Goal: Task Accomplishment & Management: Manage account settings

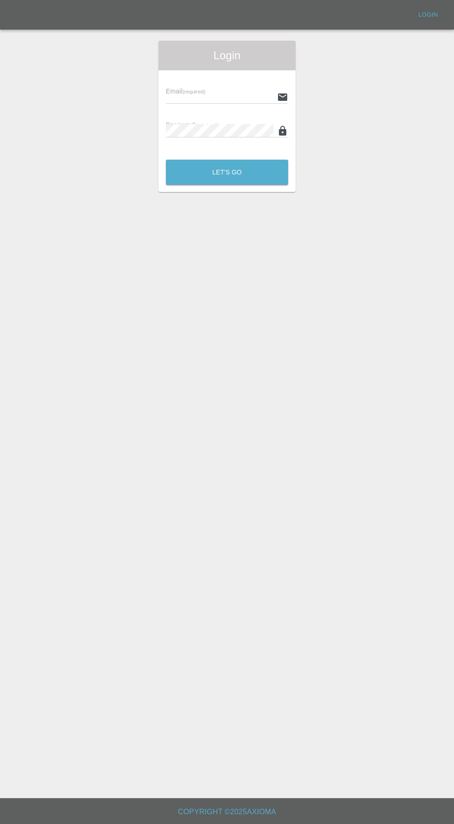
click at [202, 97] on input "text" at bounding box center [219, 96] width 107 height 13
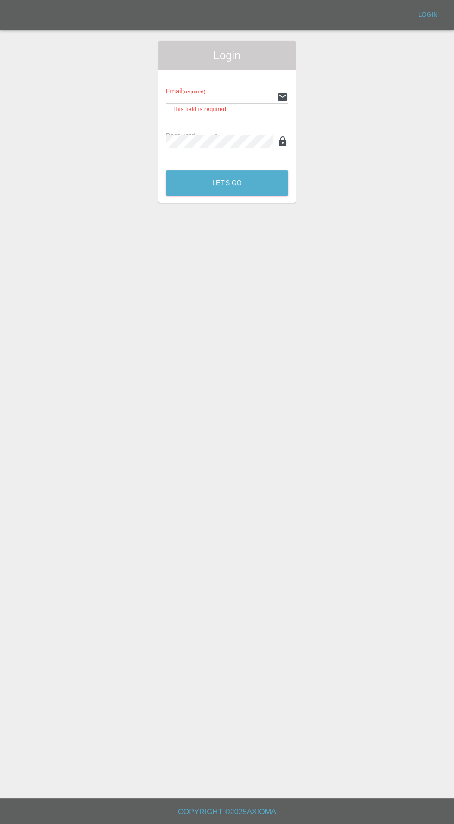
type input "[EMAIL_ADDRESS][DOMAIN_NAME]"
click at [166, 170] on button "Let's Go" at bounding box center [227, 182] width 122 height 25
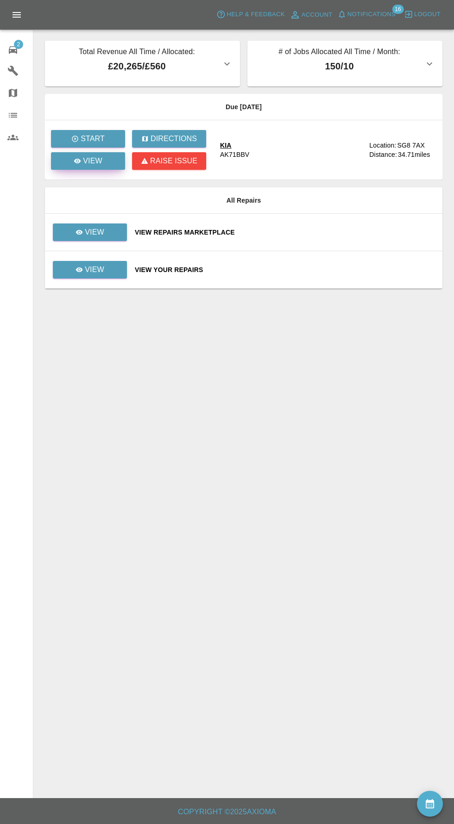
click at [84, 161] on p "View" at bounding box center [92, 161] width 19 height 11
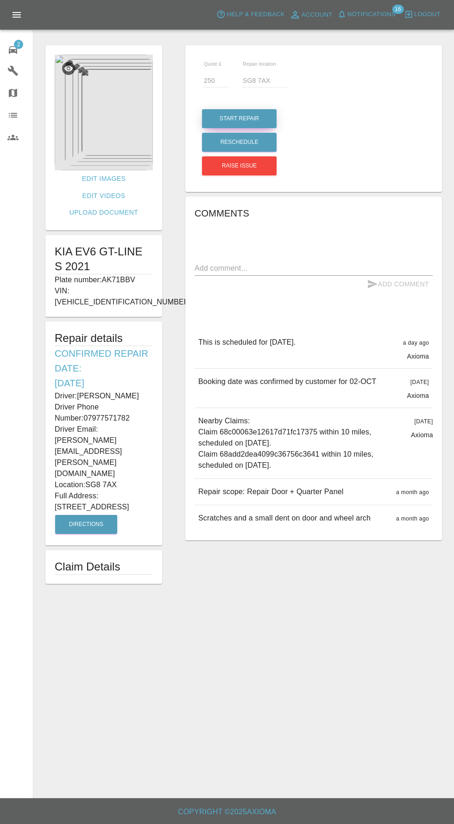
click at [249, 112] on button "Start Repair" at bounding box center [239, 118] width 75 height 19
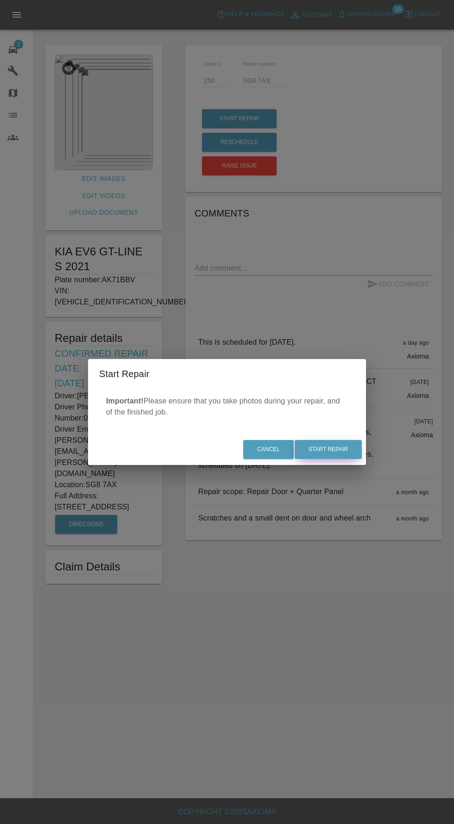
click at [340, 449] on button "Start Repair" at bounding box center [327, 449] width 67 height 19
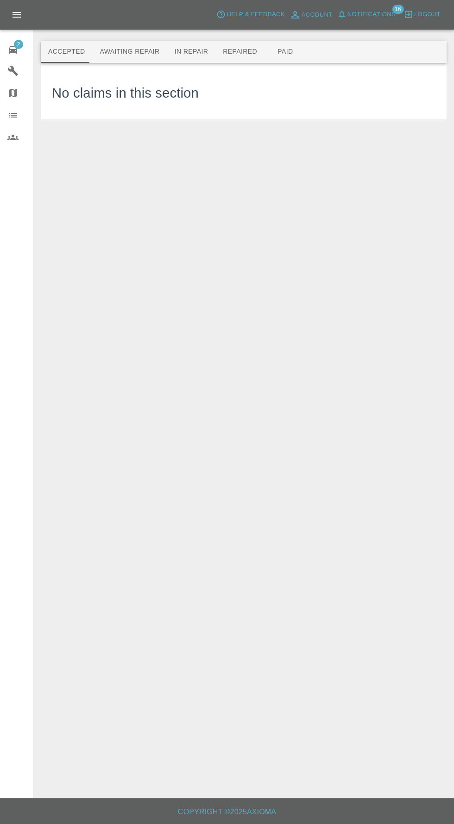
click at [113, 52] on button "Awaiting Repair" at bounding box center [129, 52] width 75 height 22
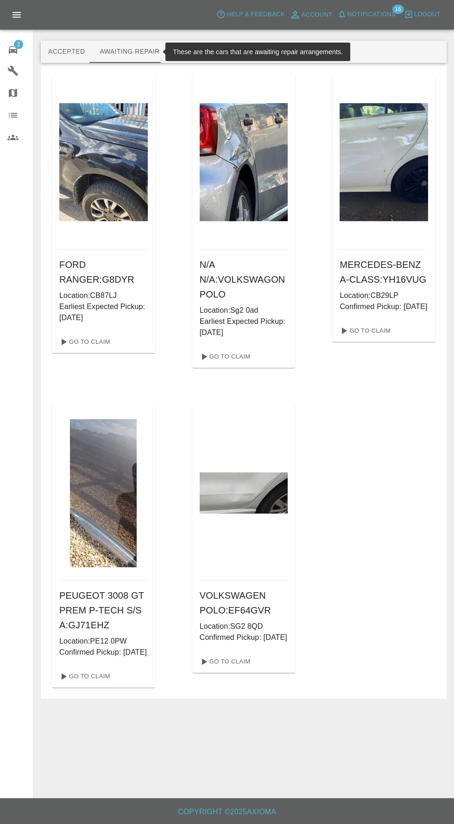
click at [237, 337] on p "Earliest Expected Pickup: [DATE]" at bounding box center [244, 327] width 88 height 22
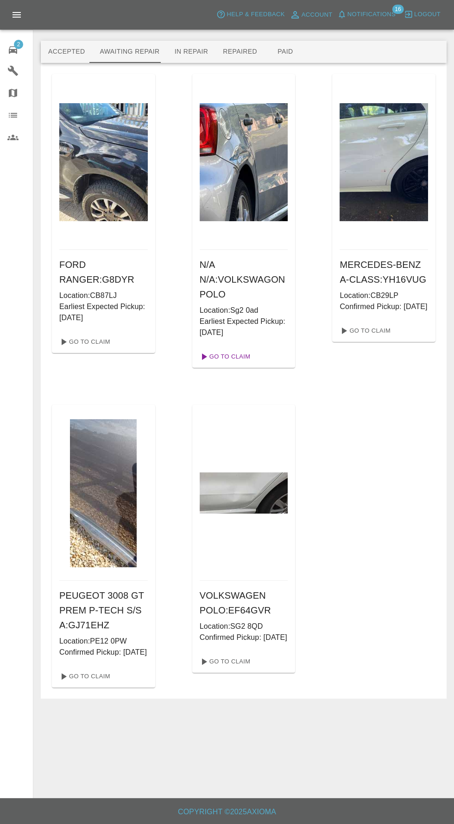
click at [222, 353] on link "Go To Claim" at bounding box center [224, 356] width 57 height 15
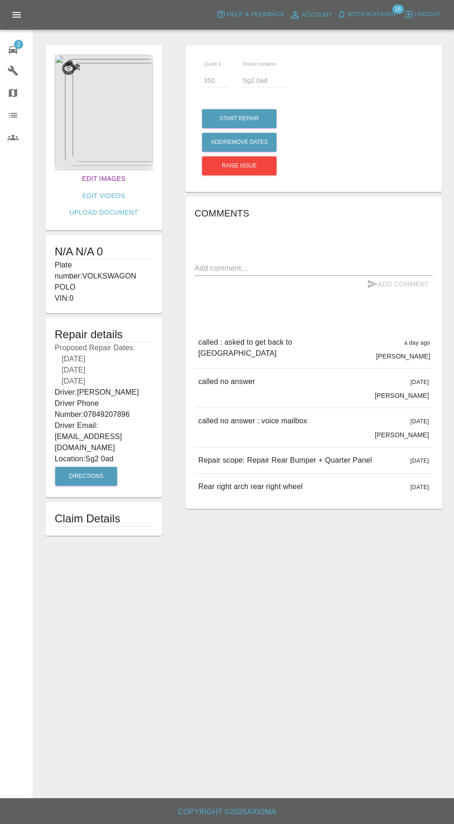
click at [80, 178] on link "Edit Images" at bounding box center [103, 178] width 51 height 17
click at [248, 142] on button "Add/Remove Dates" at bounding box center [239, 142] width 75 height 19
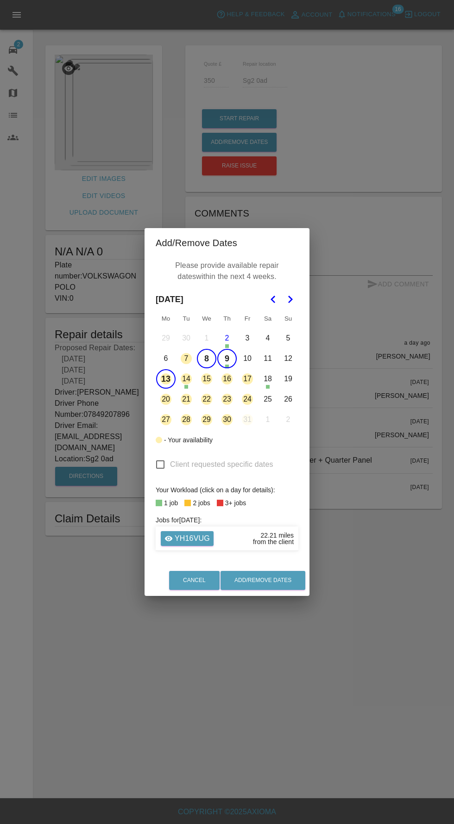
click at [207, 361] on button "8" at bounding box center [206, 358] width 19 height 19
click at [226, 359] on button "9" at bounding box center [226, 358] width 19 height 19
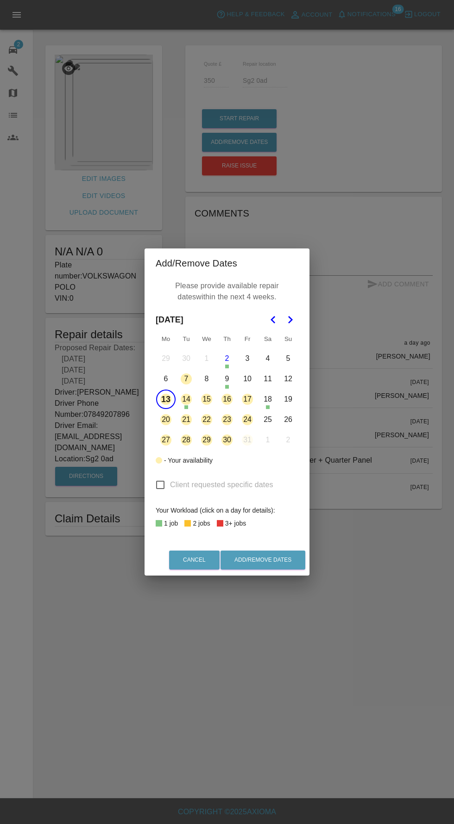
click at [206, 399] on button "15" at bounding box center [206, 399] width 19 height 19
click at [223, 399] on button "16" at bounding box center [226, 399] width 19 height 19
click at [279, 559] on button "Add/Remove Dates" at bounding box center [262, 560] width 85 height 19
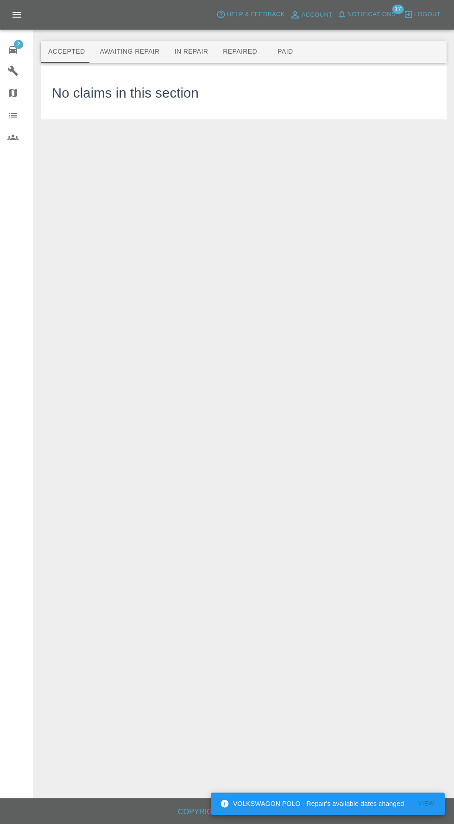
click at [125, 52] on button "Awaiting Repair" at bounding box center [129, 52] width 75 height 22
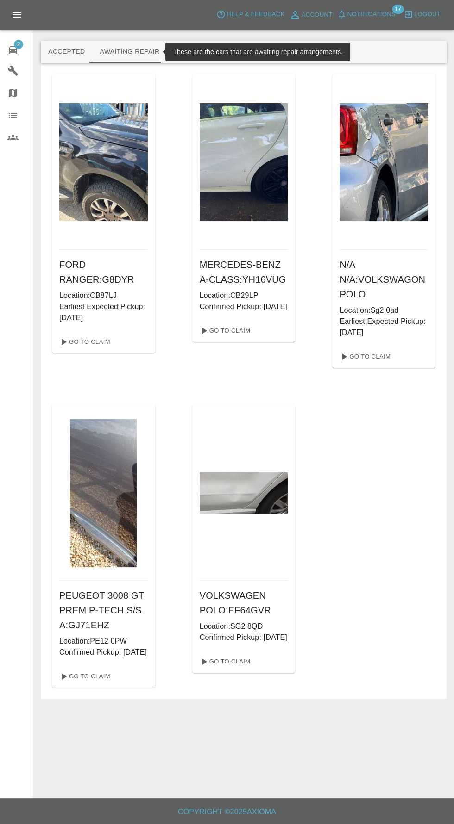
click at [59, 58] on button "Accepted" at bounding box center [66, 52] width 51 height 22
